Goal: Transaction & Acquisition: Purchase product/service

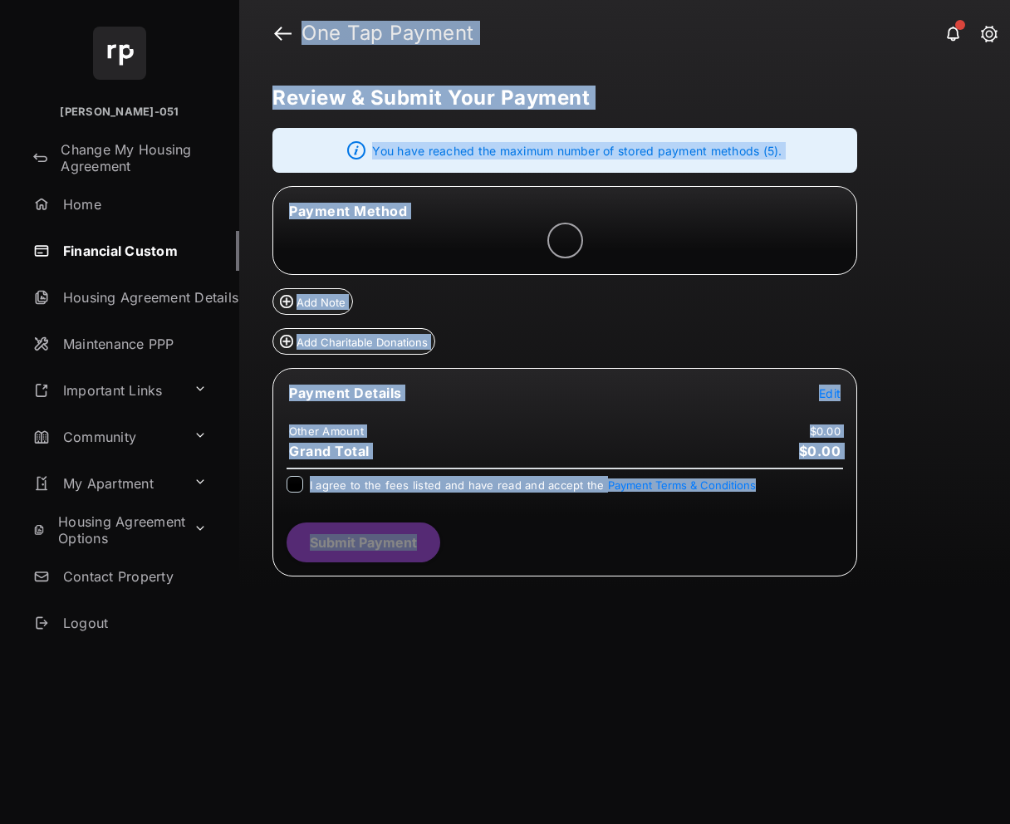
click at [923, 277] on div "Review & Submit Your Payment You have reached the maximum number of stored paym…" at bounding box center [624, 444] width 771 height 757
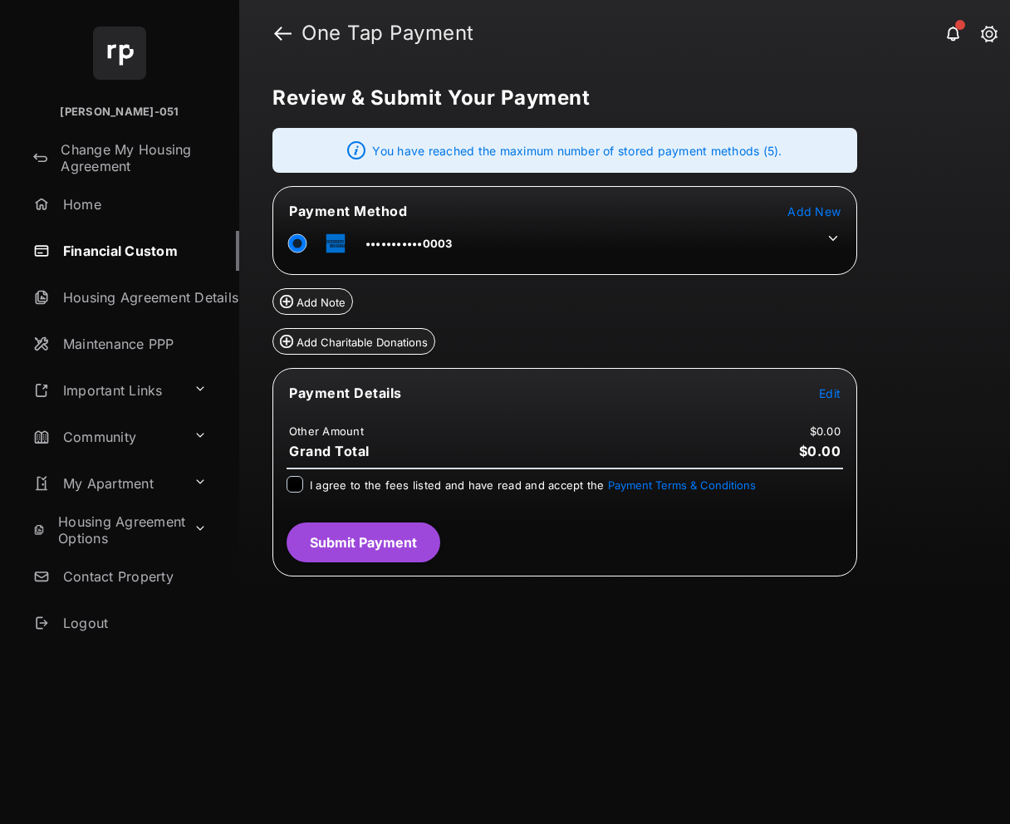
click at [830, 394] on span "Edit" at bounding box center [830, 393] width 22 height 14
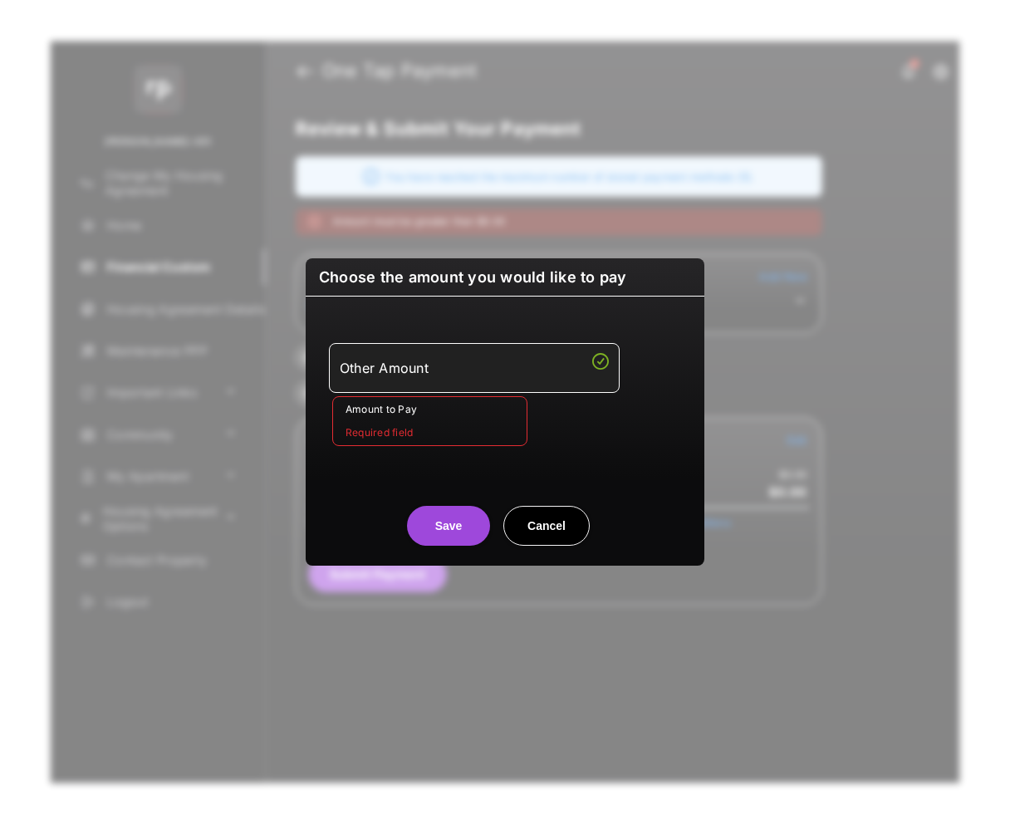
click at [546, 521] on button "Cancel" at bounding box center [546, 526] width 86 height 40
type input "**"
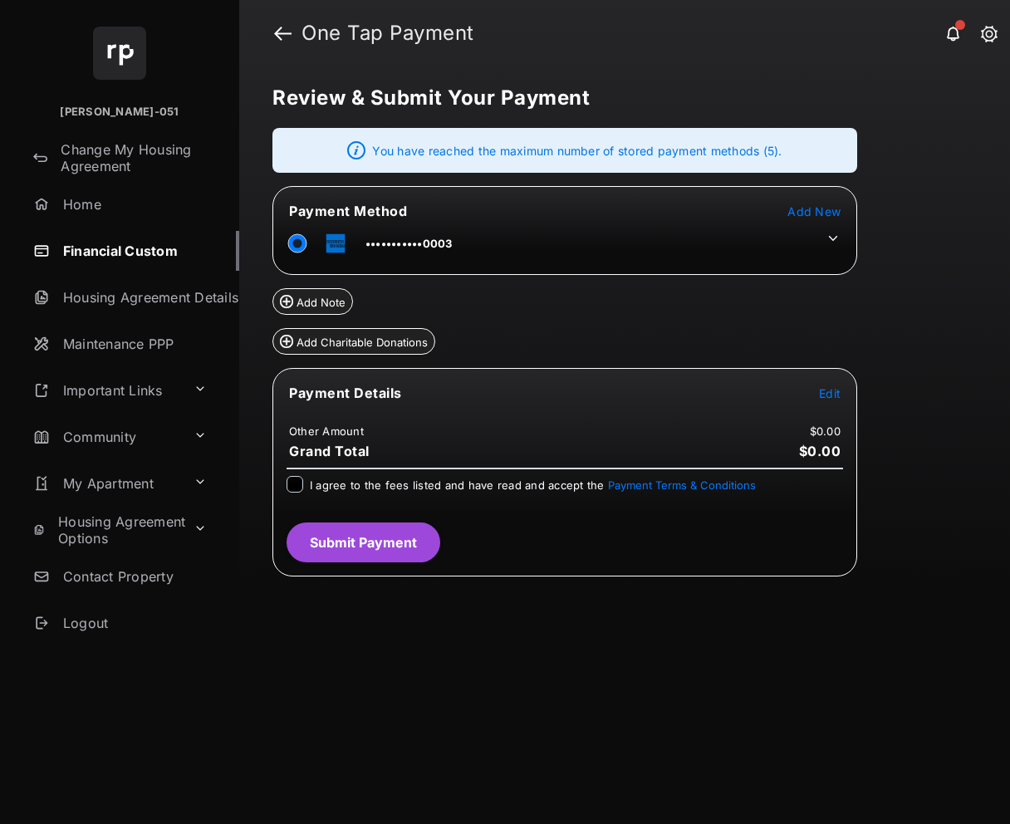
click at [831, 396] on span "Edit" at bounding box center [830, 393] width 22 height 14
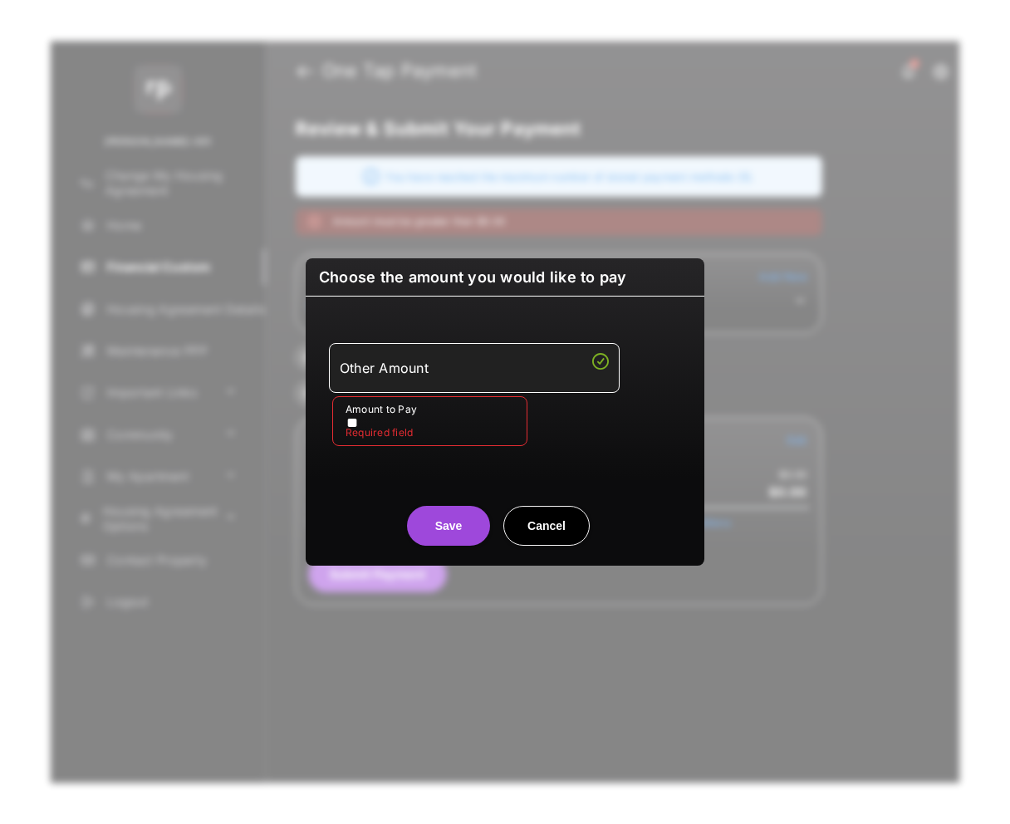
click at [568, 512] on button "Cancel" at bounding box center [546, 526] width 86 height 40
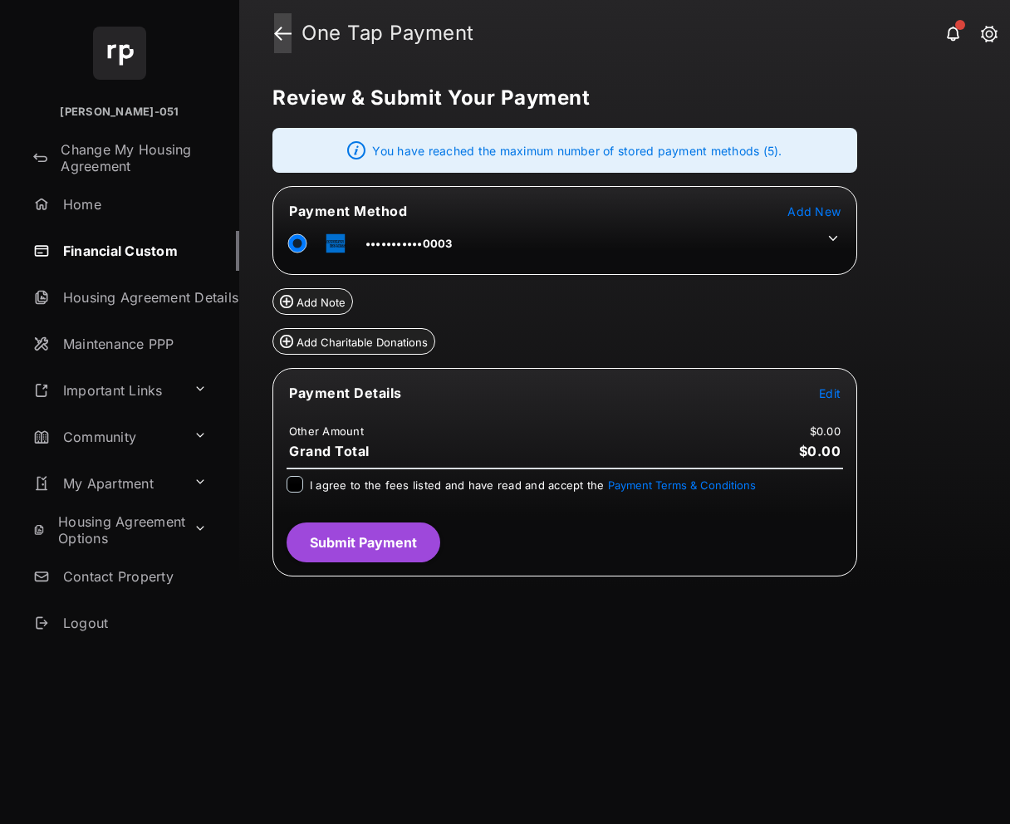
click at [277, 33] on link at bounding box center [282, 33] width 17 height 40
